Goal: Task Accomplishment & Management: Use online tool/utility

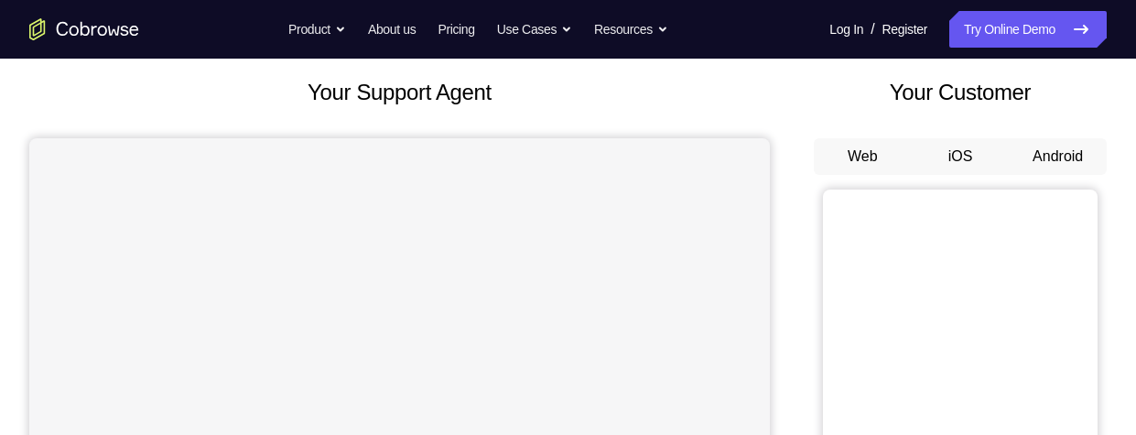
scroll to position [102, 0]
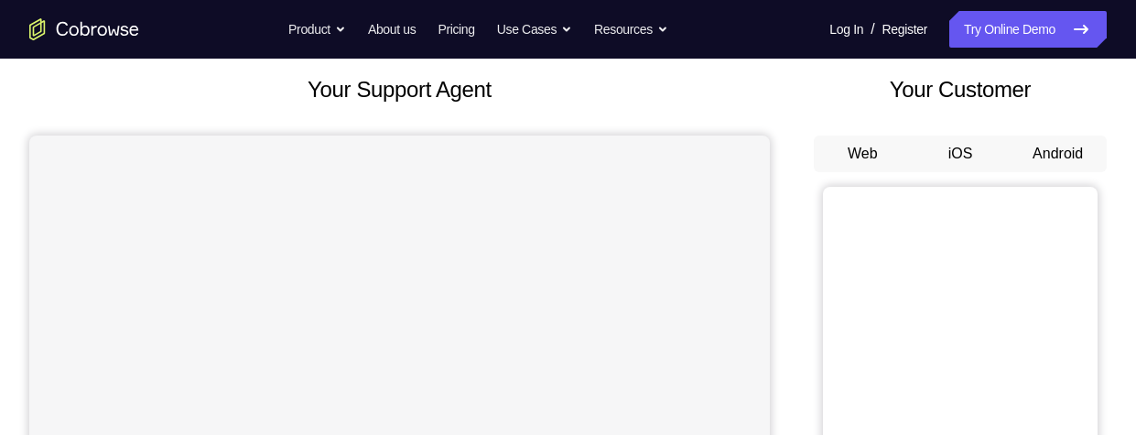
click at [1053, 157] on button "Android" at bounding box center [1057, 153] width 98 height 37
click at [1049, 159] on button "Android" at bounding box center [1057, 153] width 98 height 37
click at [1051, 156] on button "Android" at bounding box center [1057, 153] width 98 height 37
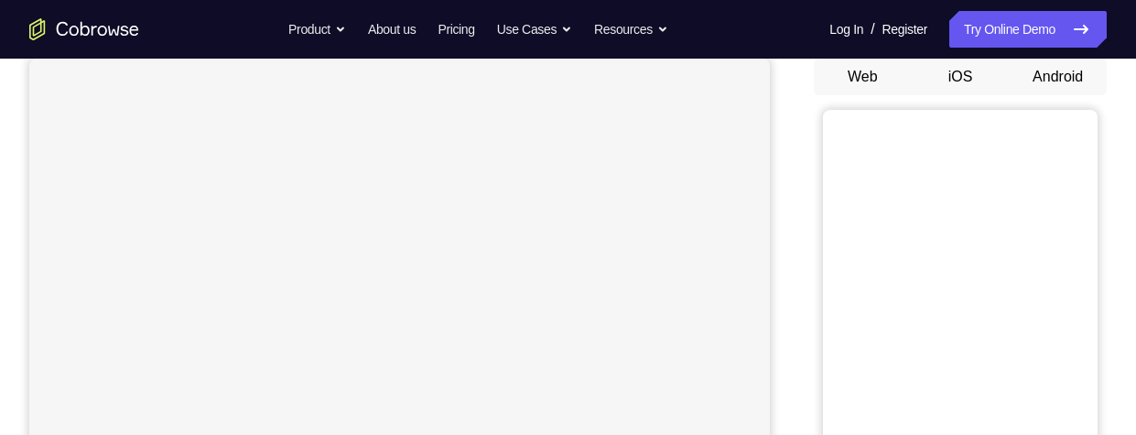
scroll to position [179, 0]
click at [1044, 82] on button "Android" at bounding box center [1057, 77] width 98 height 37
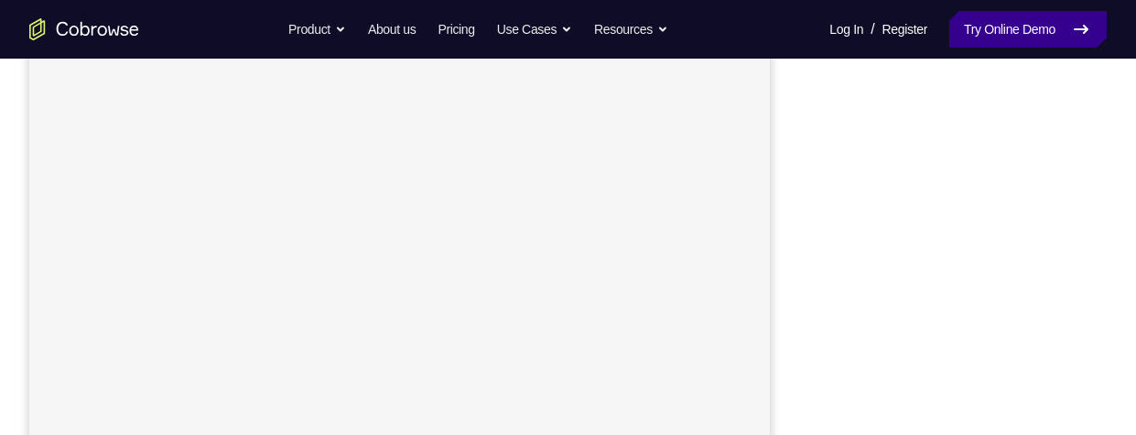
click at [1025, 30] on link "Try Online Demo" at bounding box center [1027, 29] width 157 height 37
